Goal: Task Accomplishment & Management: Manage account settings

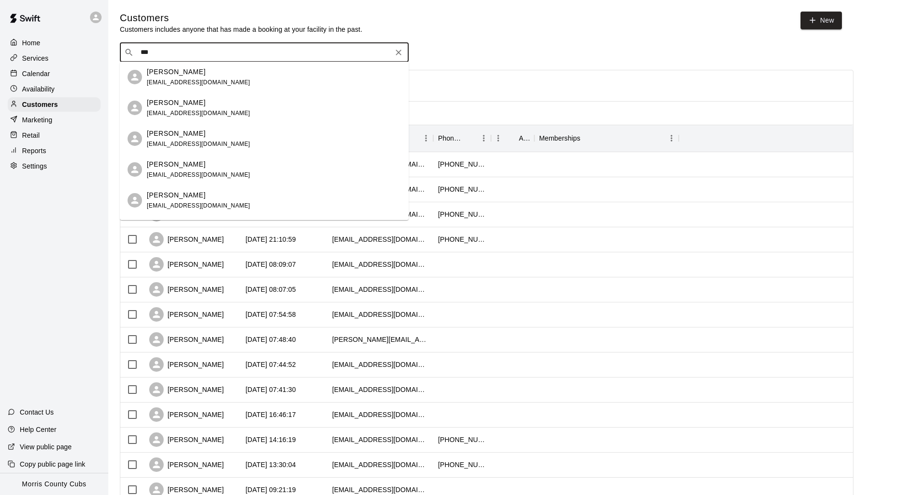
click at [185, 145] on span "sarahcho123@gmail.com" at bounding box center [198, 144] width 103 height 7
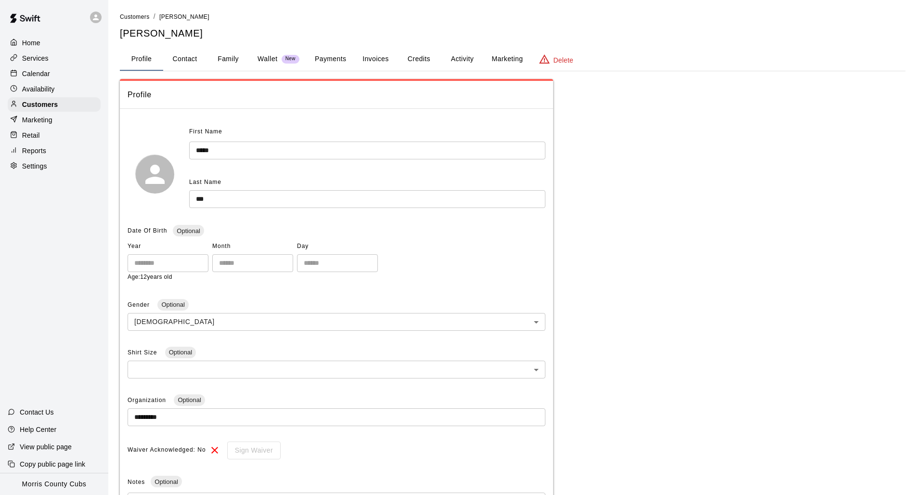
click at [426, 58] on button "Credits" at bounding box center [418, 59] width 43 height 23
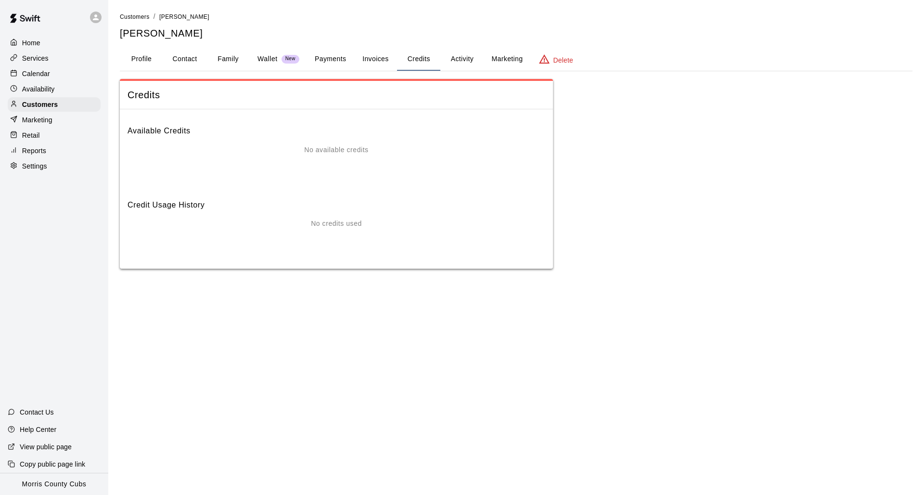
click at [463, 58] on button "Activity" at bounding box center [461, 59] width 43 height 23
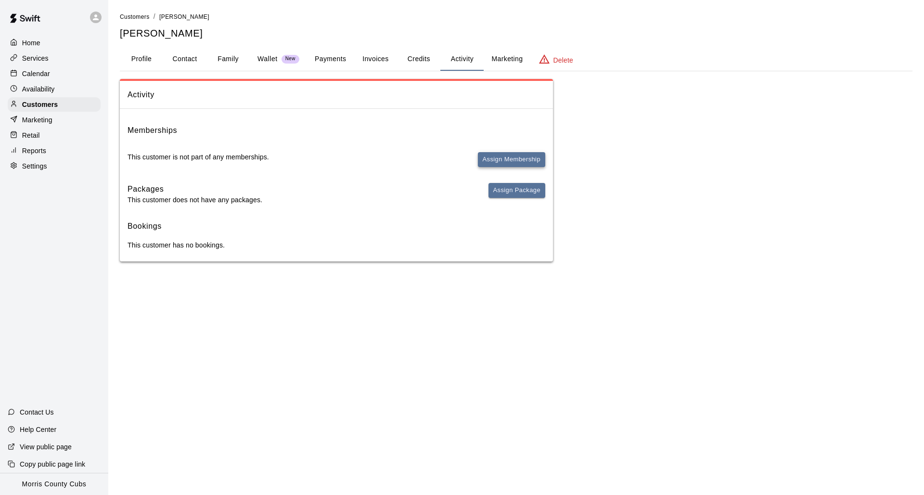
click at [528, 160] on button "Assign Membership" at bounding box center [511, 159] width 67 height 15
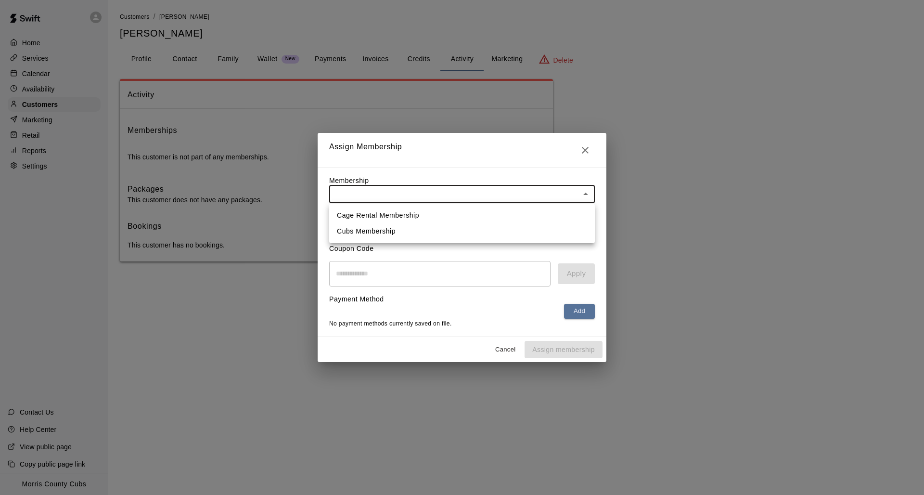
click at [517, 202] on body "Home Services Calendar Availability Customers Marketing Retail Reports Settings…" at bounding box center [462, 140] width 924 height 281
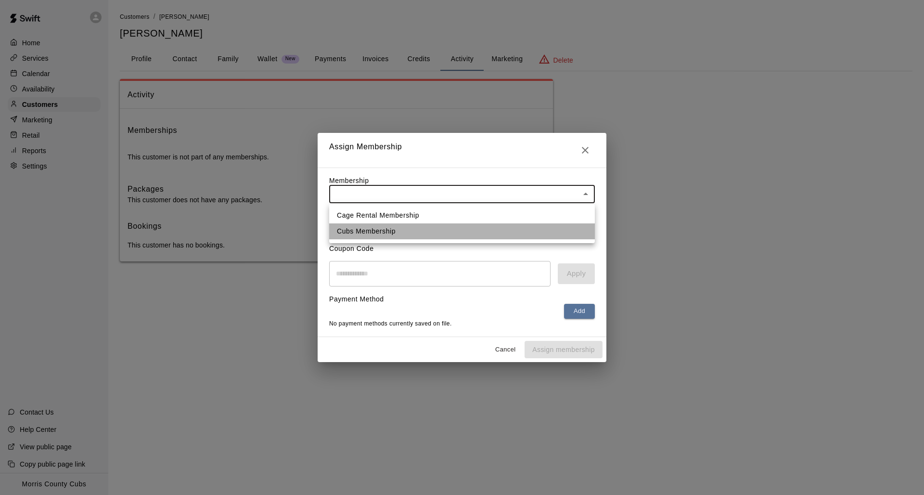
click at [510, 231] on li "Cubs Membership" at bounding box center [462, 231] width 266 height 16
type input "**********"
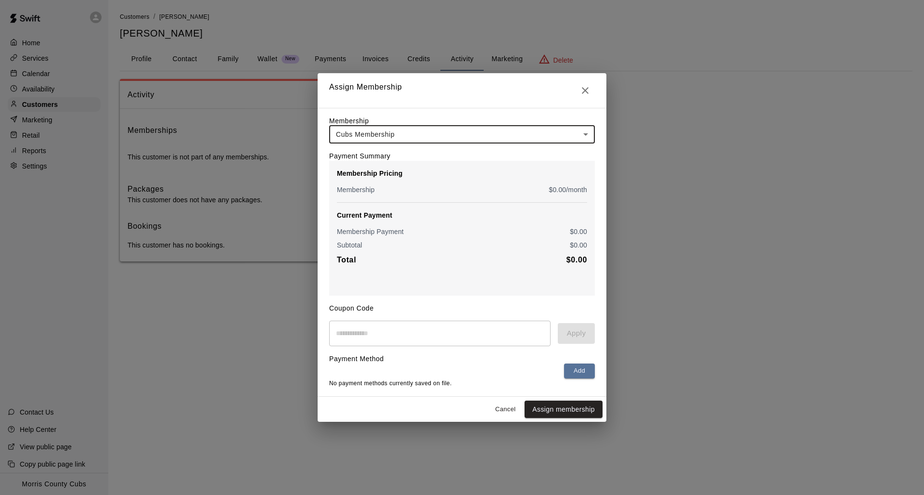
click at [563, 408] on button "Assign membership" at bounding box center [564, 410] width 78 height 18
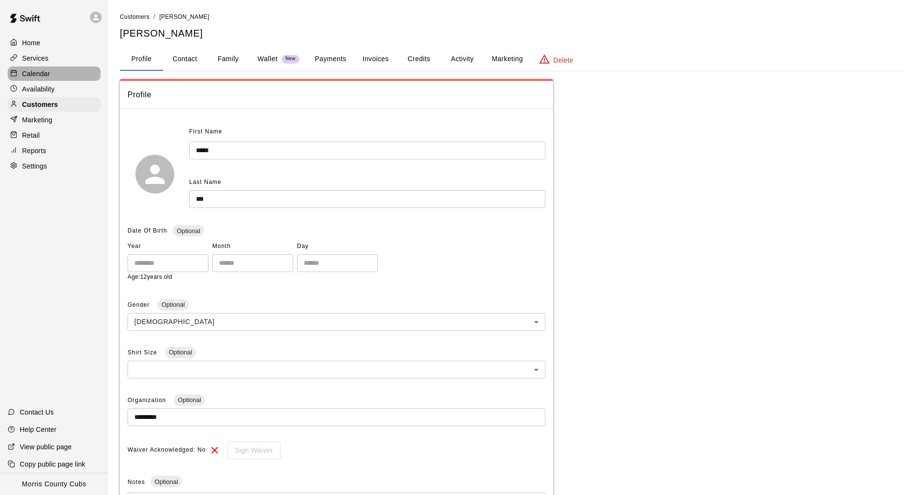
click at [35, 68] on div "Calendar" at bounding box center [54, 73] width 93 height 14
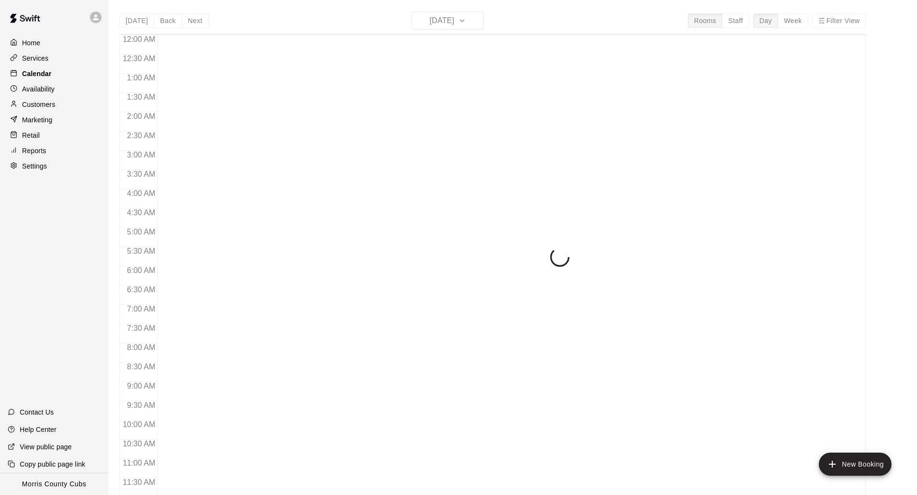
scroll to position [453, 0]
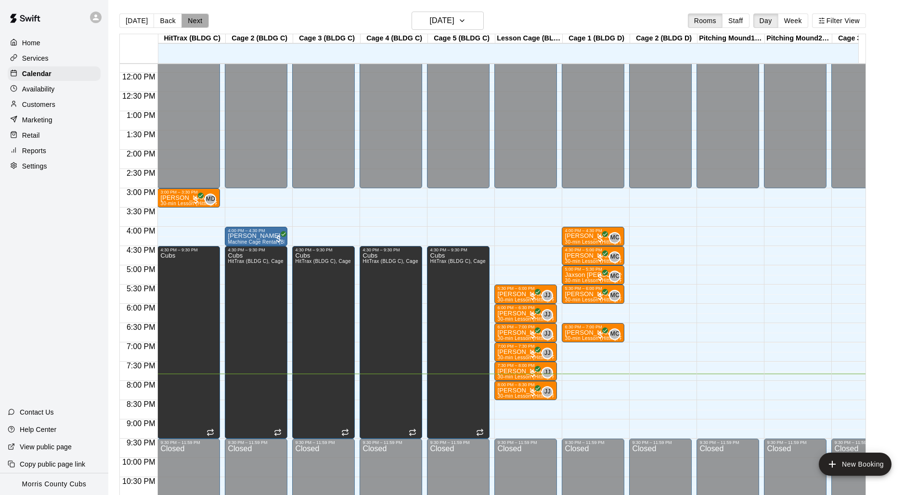
click at [204, 21] on button "Next" at bounding box center [194, 20] width 27 height 14
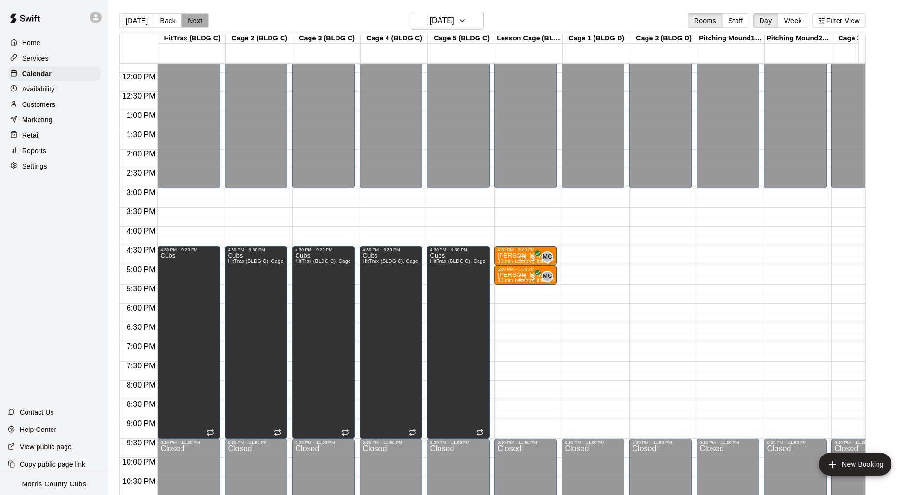
click at [204, 22] on button "Next" at bounding box center [194, 20] width 27 height 14
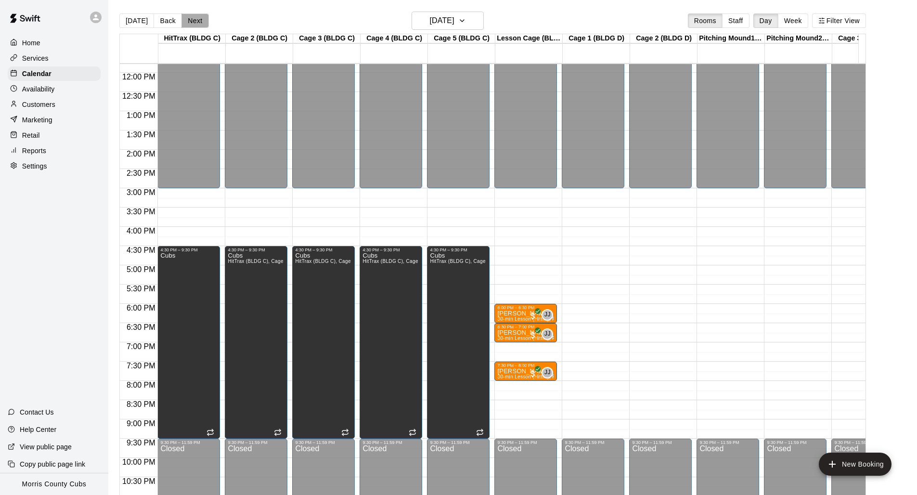
click at [194, 26] on button "Next" at bounding box center [194, 20] width 27 height 14
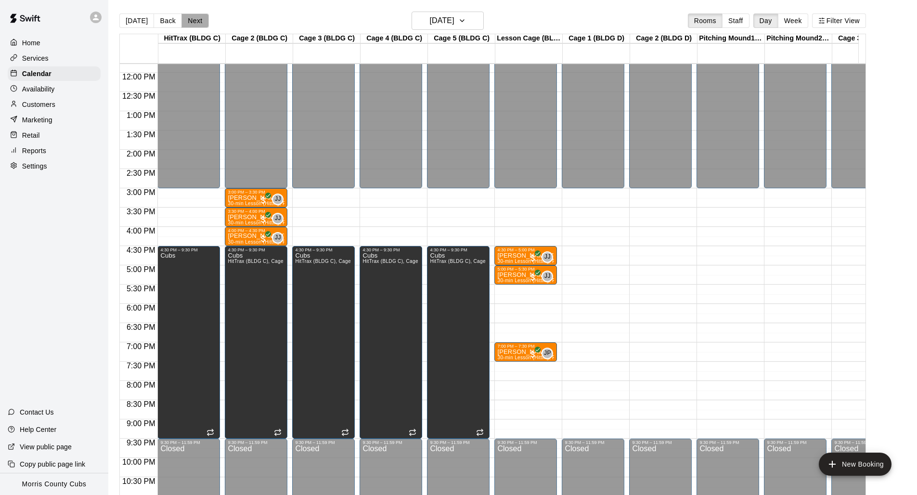
click at [194, 26] on button "Next" at bounding box center [194, 20] width 27 height 14
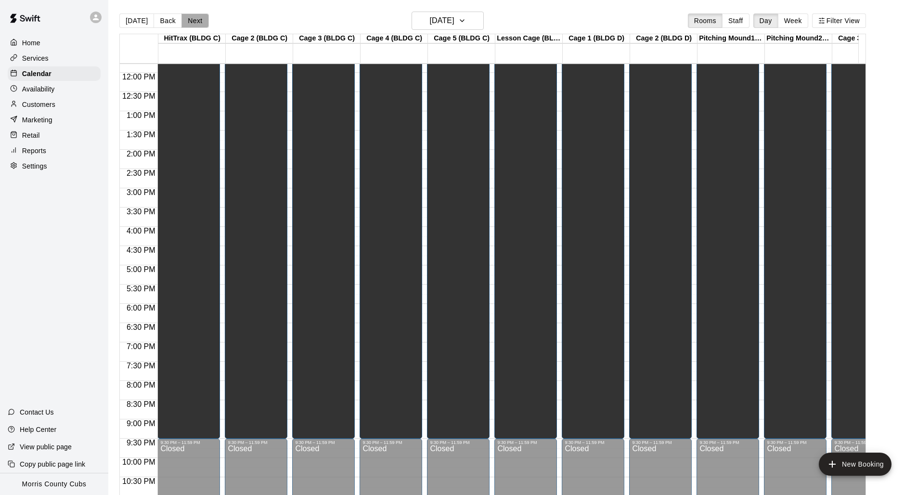
click at [194, 26] on button "Next" at bounding box center [194, 20] width 27 height 14
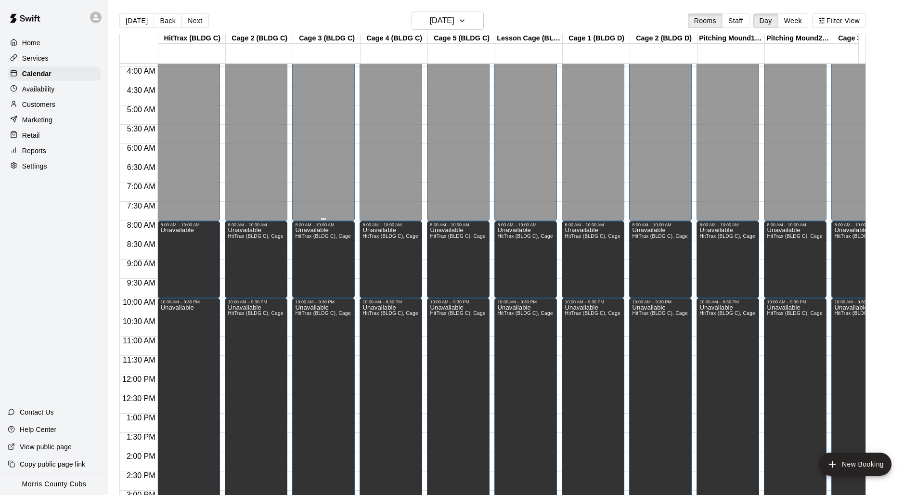
scroll to position [24, 0]
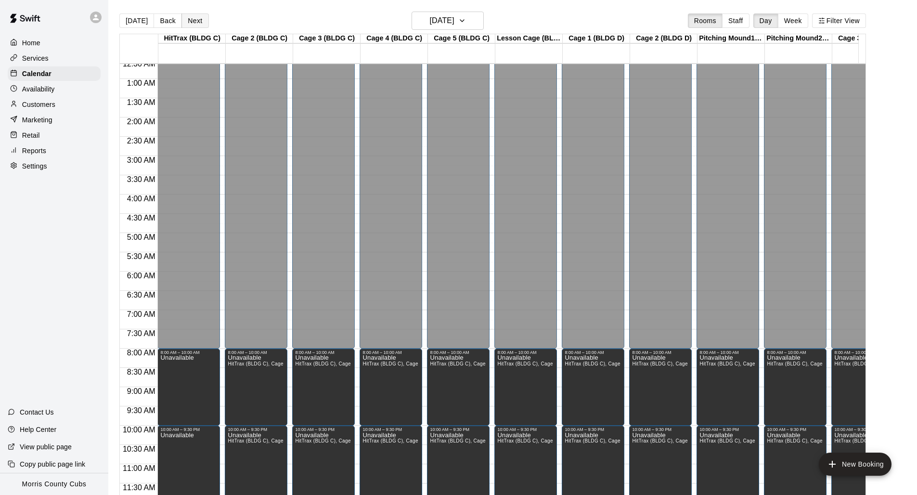
click at [200, 26] on button "Next" at bounding box center [194, 20] width 27 height 14
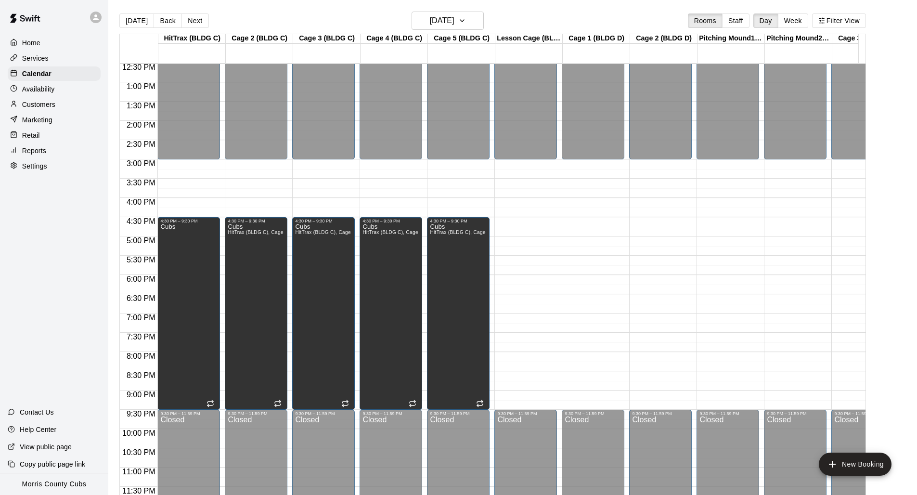
scroll to position [15, 0]
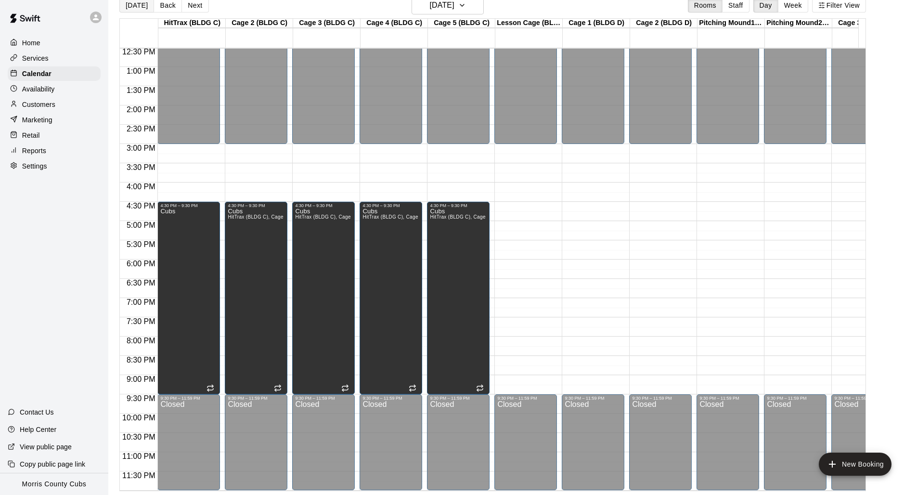
click at [131, 6] on button "[DATE]" at bounding box center [136, 5] width 35 height 14
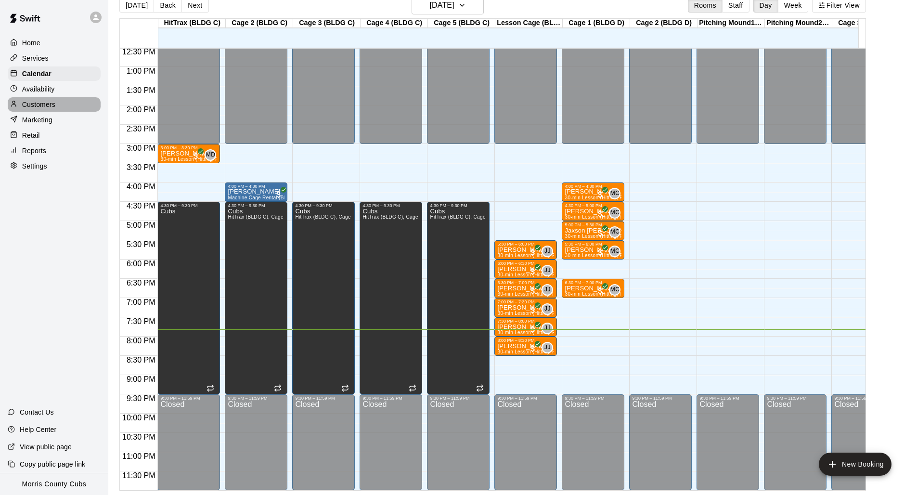
click at [42, 106] on p "Customers" at bounding box center [38, 105] width 33 height 10
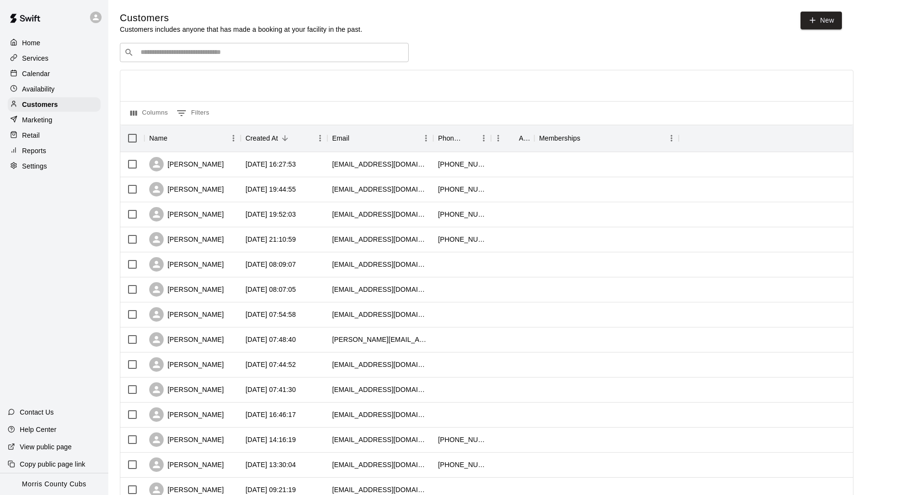
click at [42, 72] on p "Calendar" at bounding box center [36, 74] width 28 height 10
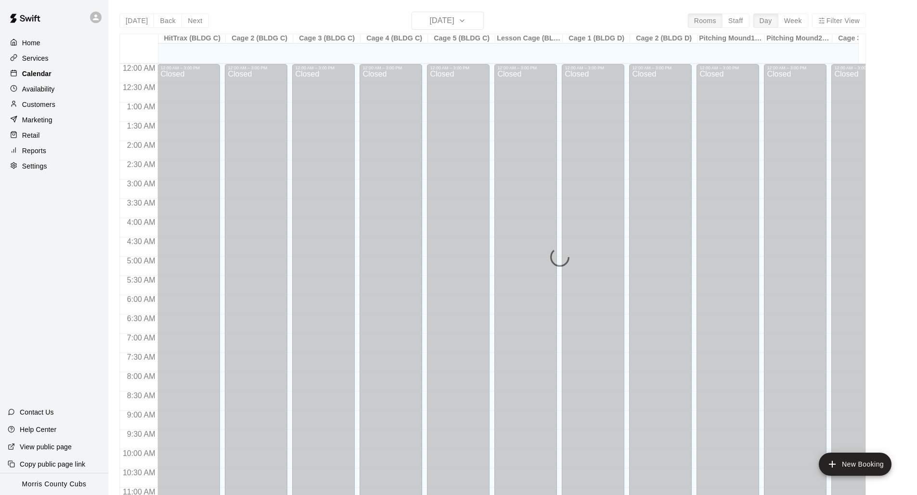
scroll to position [453, 0]
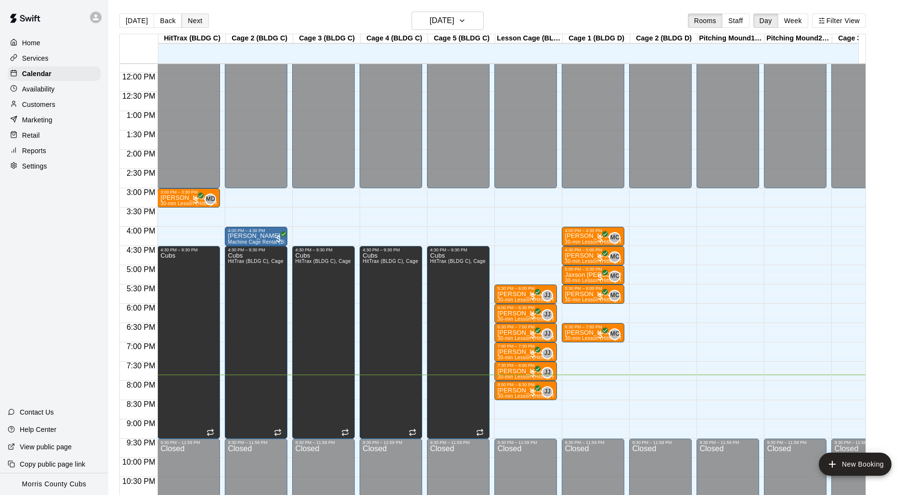
click at [195, 20] on button "Next" at bounding box center [194, 20] width 27 height 14
